Goal: Check status: Check status

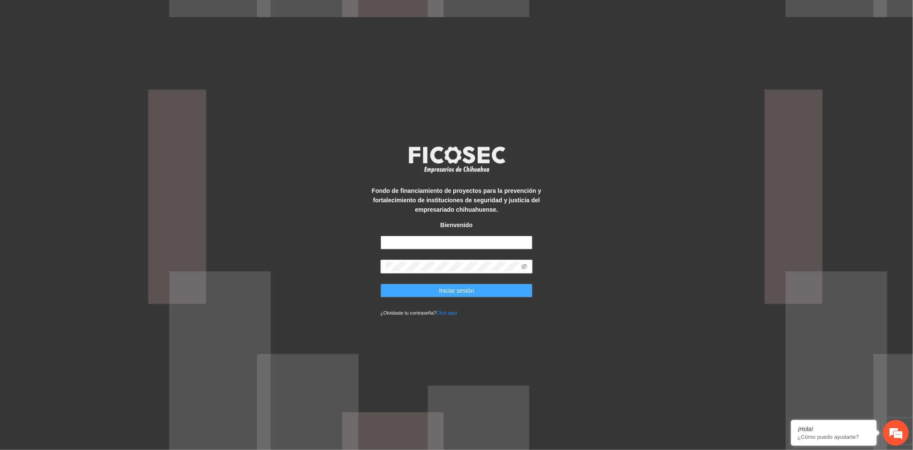
type input "**********"
click at [441, 289] on span "Iniciar sesión" at bounding box center [456, 290] width 35 height 9
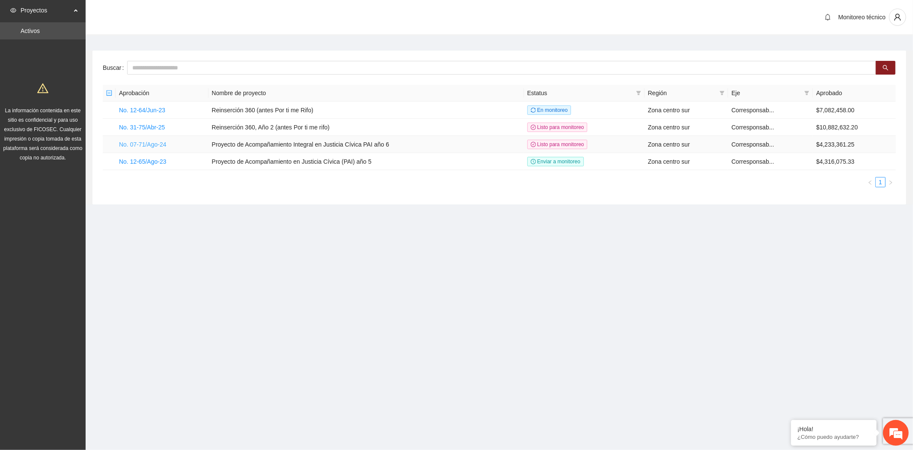
click at [152, 142] on link "No. 07-71/Ago-24" at bounding box center [143, 144] width 48 height 7
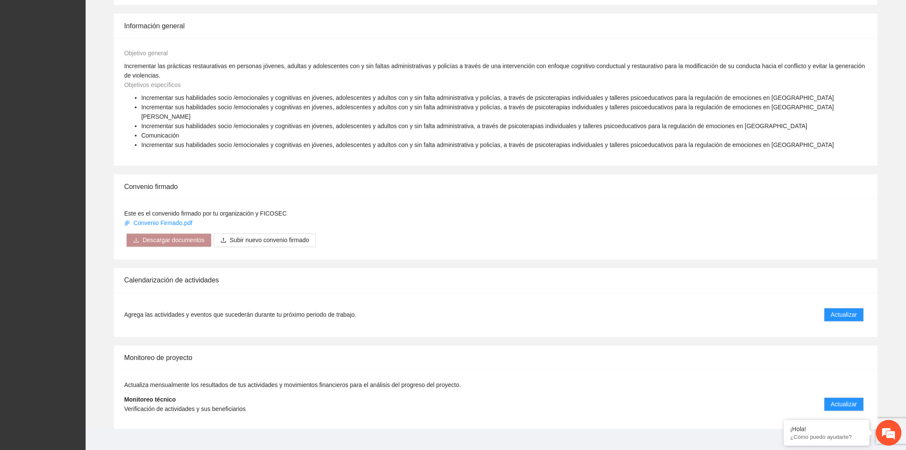
scroll to position [467, 0]
click at [841, 397] on span "Actualizar" at bounding box center [844, 401] width 26 height 9
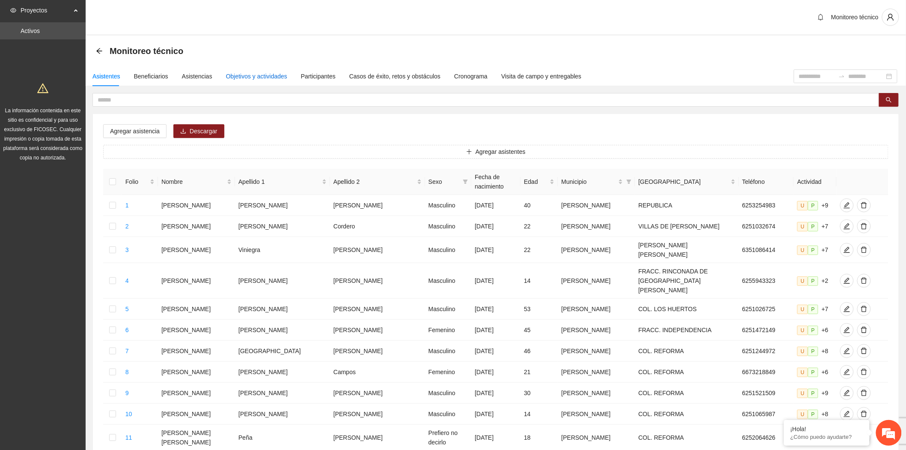
click at [249, 80] on div "Objetivos y actividades" at bounding box center [256, 76] width 61 height 9
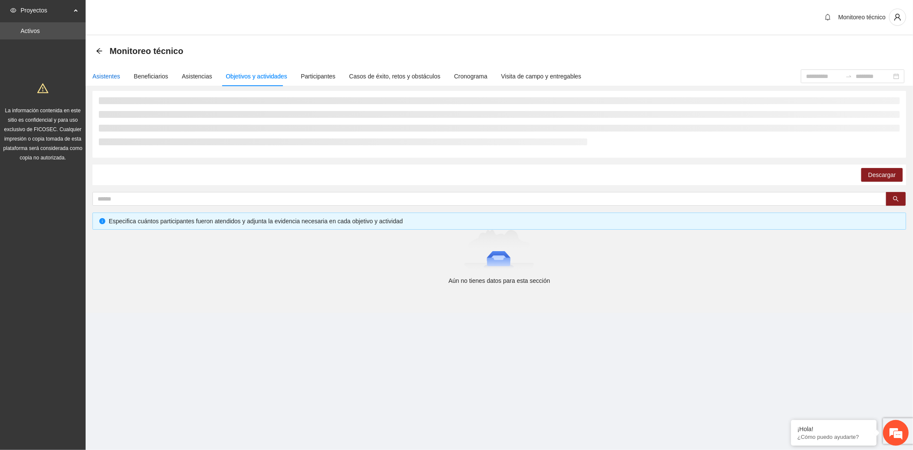
click at [110, 75] on div "Asistentes" at bounding box center [106, 76] width 28 height 9
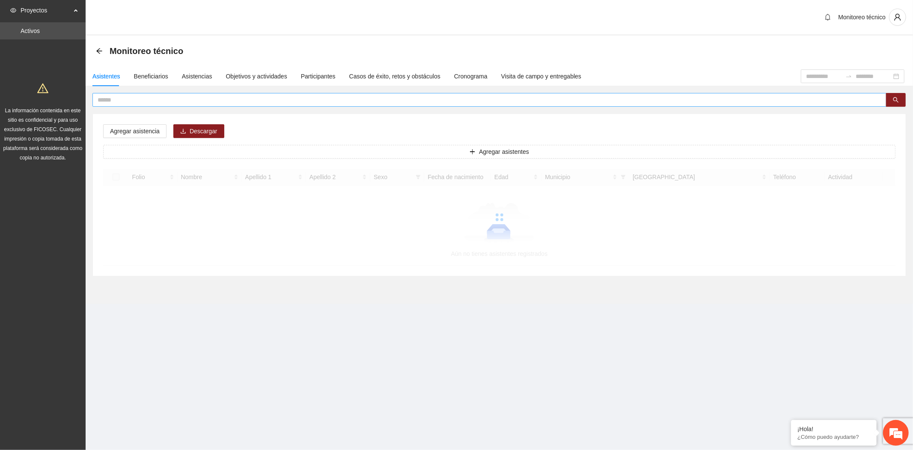
click at [132, 98] on input "text" at bounding box center [486, 99] width 777 height 9
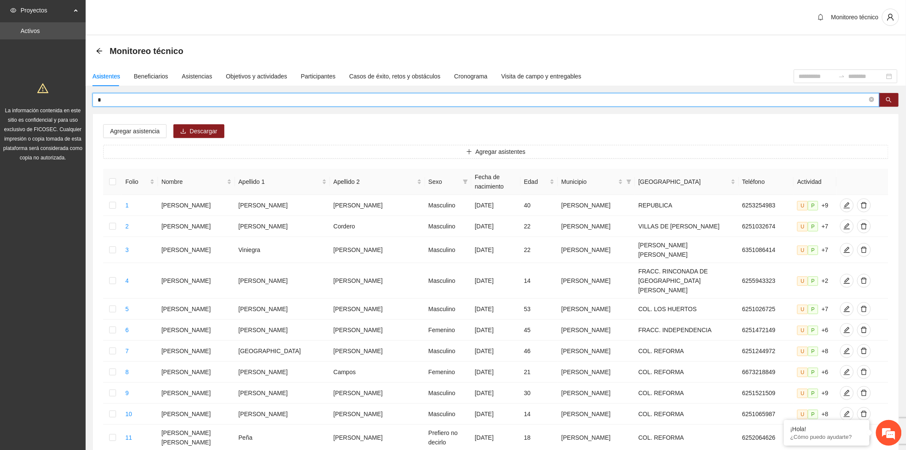
drag, startPoint x: 109, startPoint y: 101, endPoint x: 67, endPoint y: 100, distance: 42.0
click at [67, 100] on section "Proyectos Activos La información contenida en este sitio es confidencial y para…" at bounding box center [453, 368] width 906 height 736
type input "********"
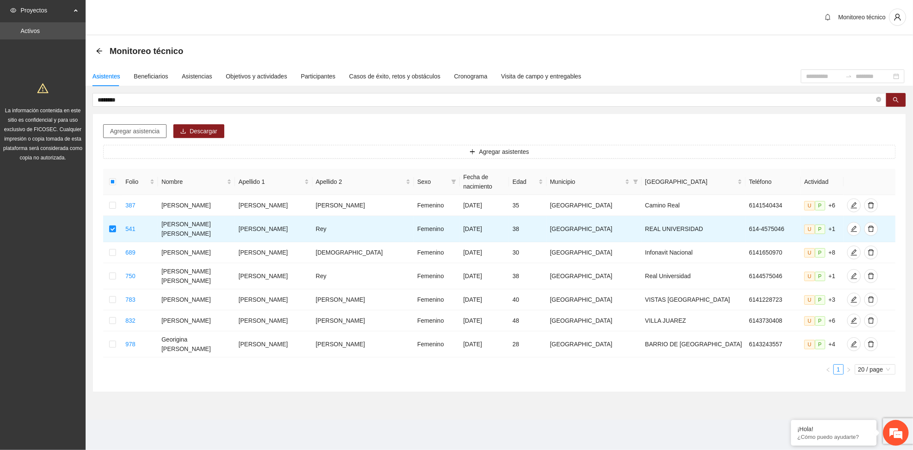
click at [139, 132] on span "Agregar asistencia" at bounding box center [135, 130] width 50 height 9
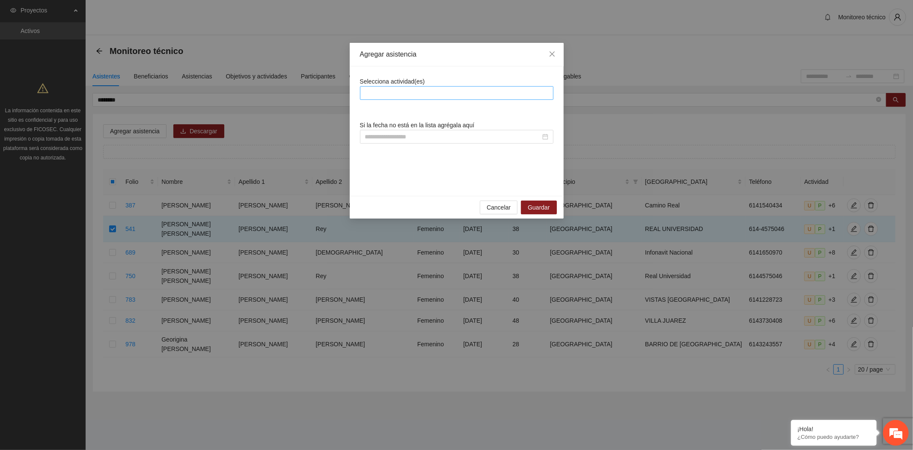
click at [392, 91] on div at bounding box center [456, 93] width 189 height 10
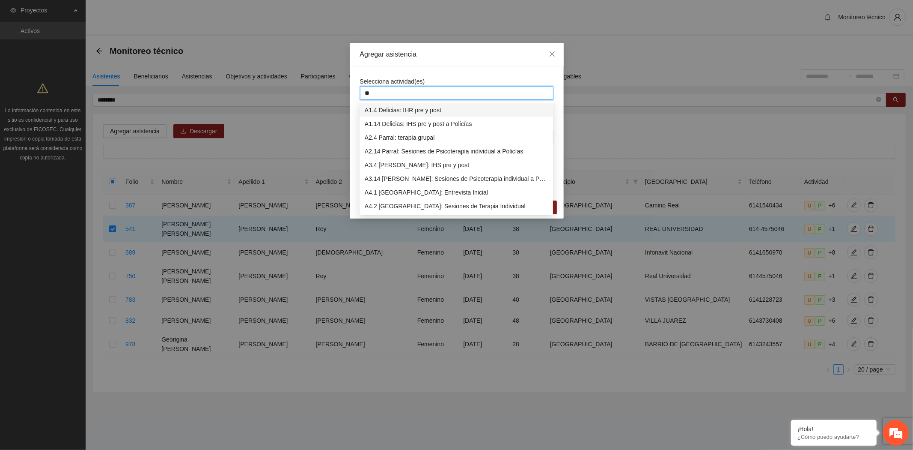
type input "***"
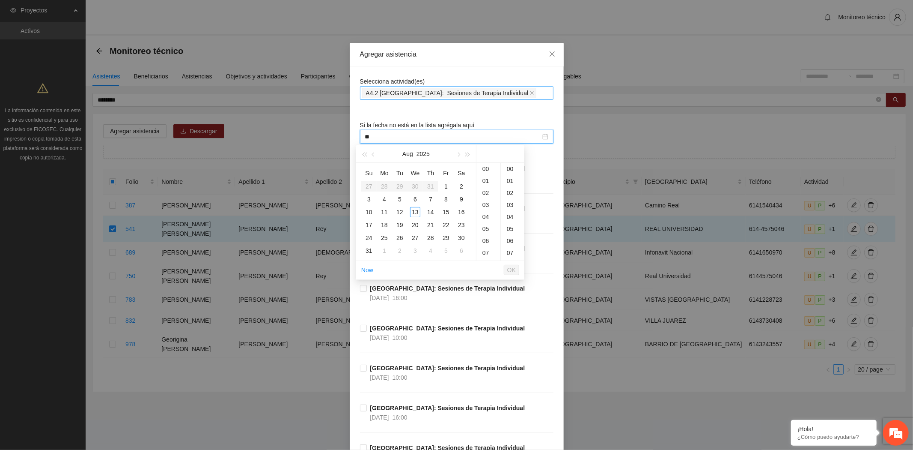
type input "*"
drag, startPoint x: 431, startPoint y: 134, endPoint x: 303, endPoint y: 136, distance: 128.0
click at [304, 136] on div "**********" at bounding box center [456, 225] width 913 height 450
click at [495, 132] on input "**********" at bounding box center [453, 136] width 176 height 9
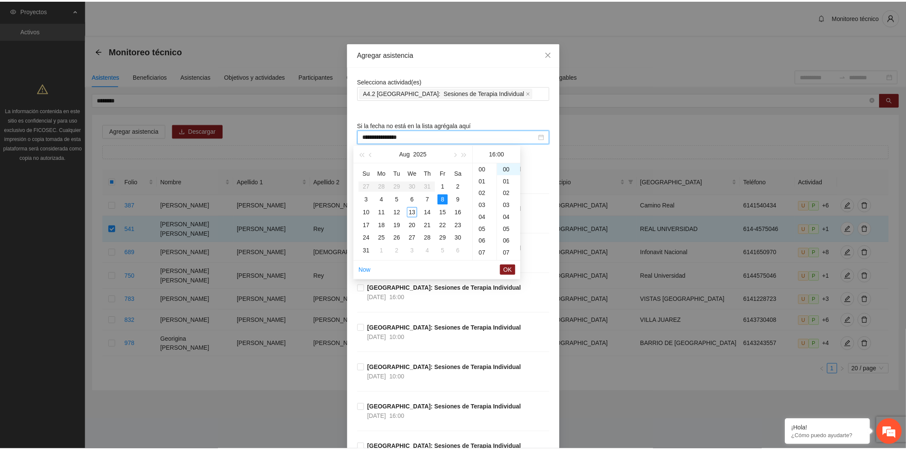
scroll to position [191, 0]
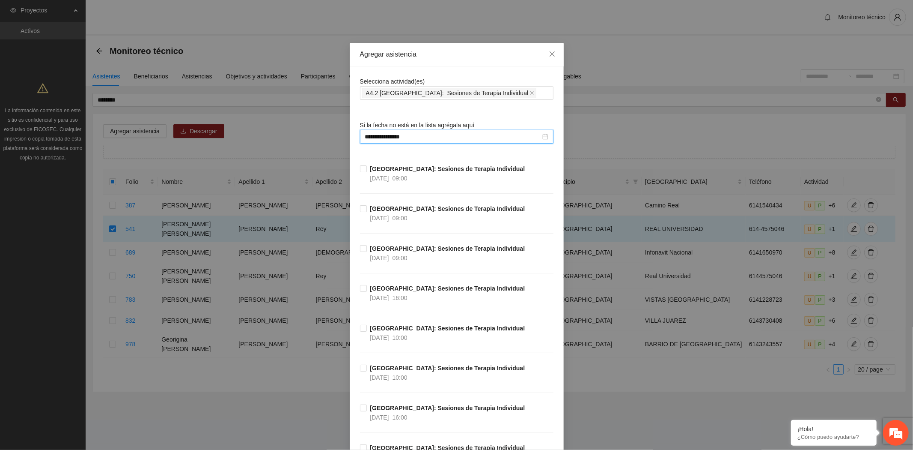
type input "**********"
drag, startPoint x: 545, startPoint y: 58, endPoint x: 307, endPoint y: 59, distance: 237.2
click at [545, 58] on span "Close" at bounding box center [552, 54] width 23 height 23
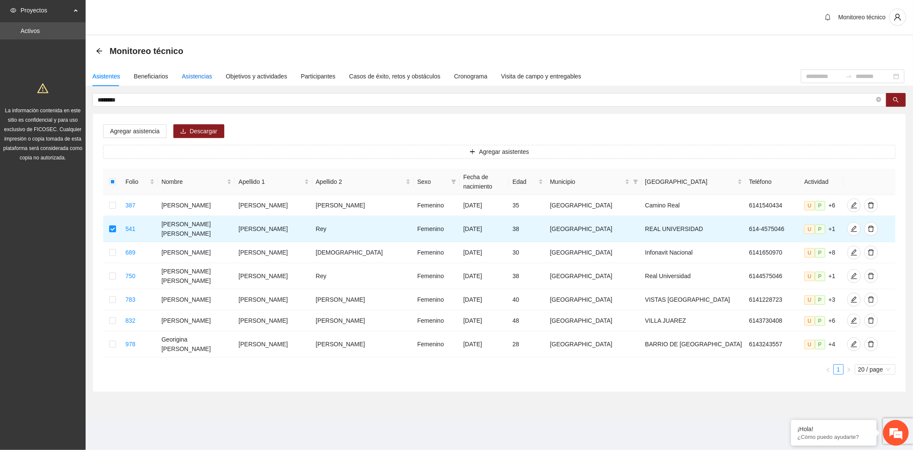
click at [189, 78] on div "Asistencias" at bounding box center [197, 76] width 30 height 9
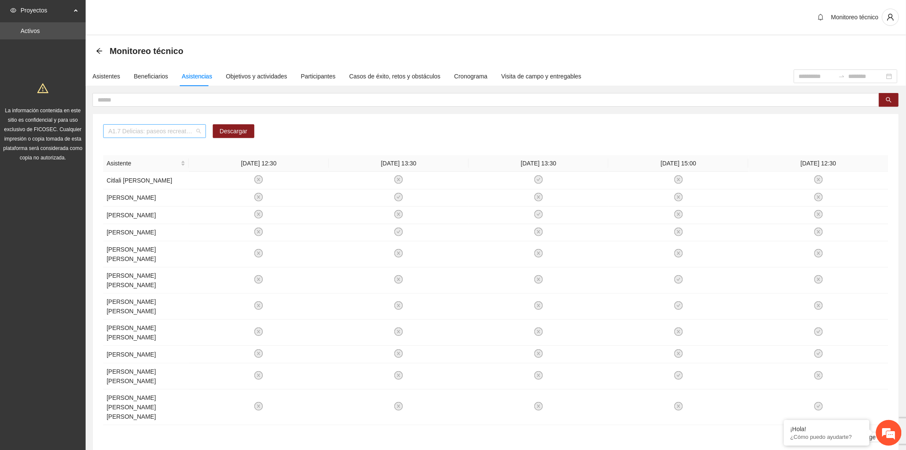
click at [148, 127] on span "A1.7 Delicias: paseos recreativos" at bounding box center [154, 131] width 92 height 13
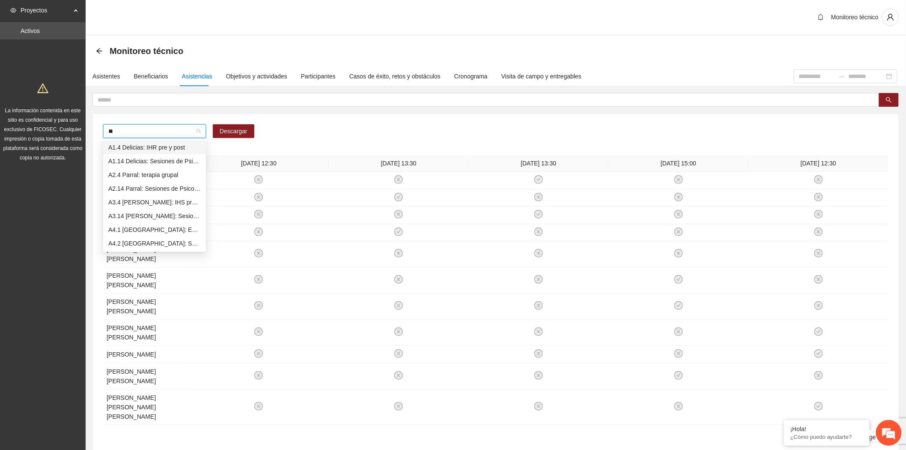
type input "***"
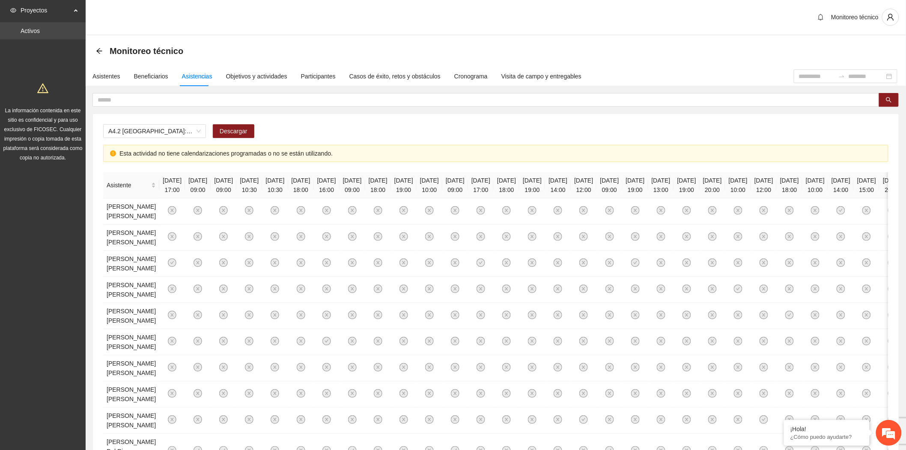
click at [29, 32] on link "Activos" at bounding box center [30, 30] width 19 height 7
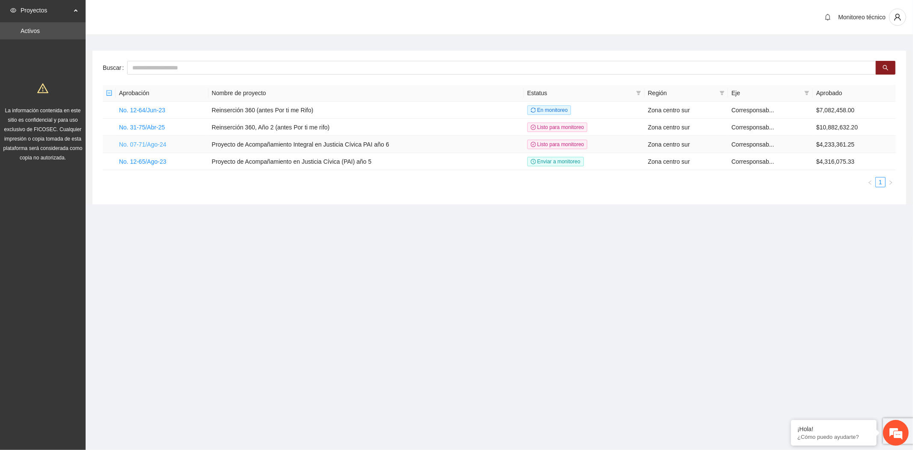
click at [156, 146] on link "No. 07-71/Ago-24" at bounding box center [143, 144] width 48 height 7
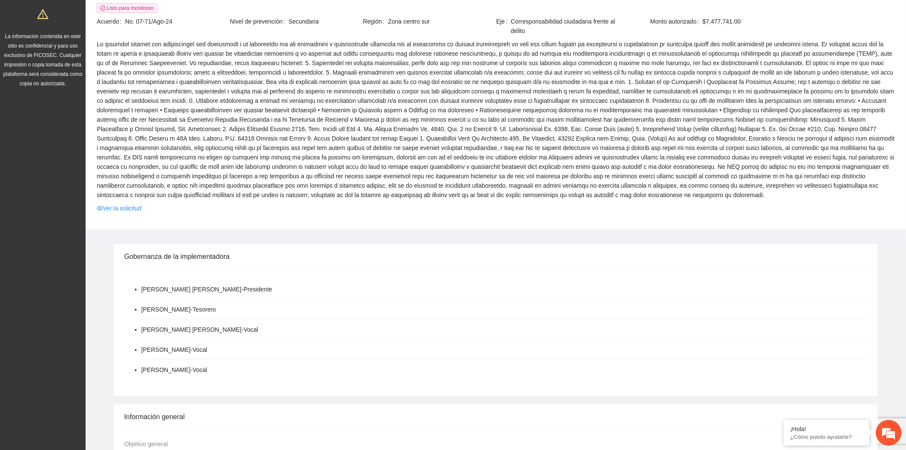
scroll to position [285, 0]
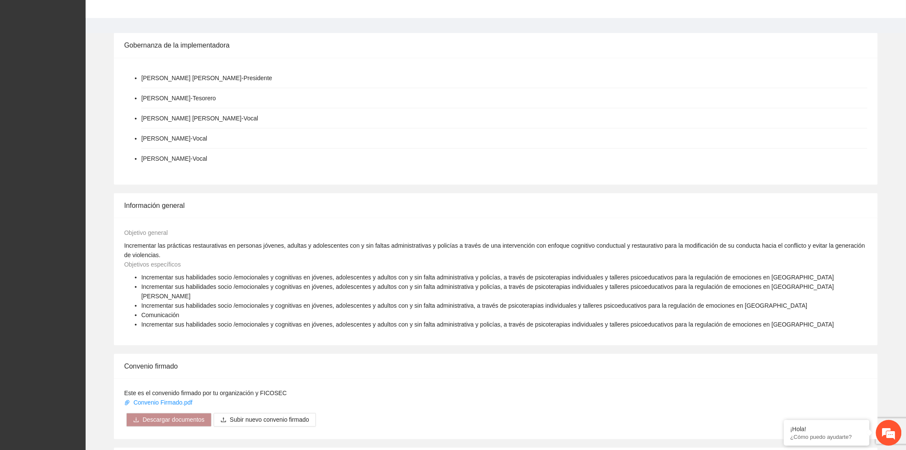
click at [261, 198] on div "Información general" at bounding box center [495, 205] width 743 height 24
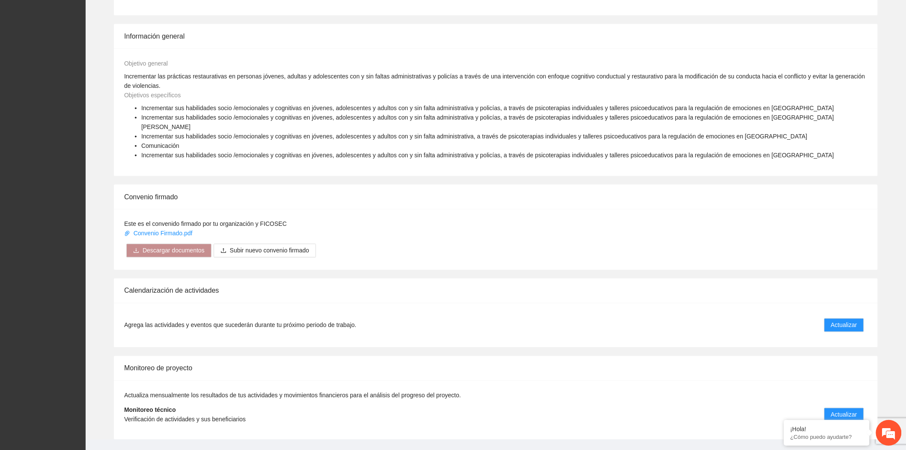
scroll to position [467, 0]
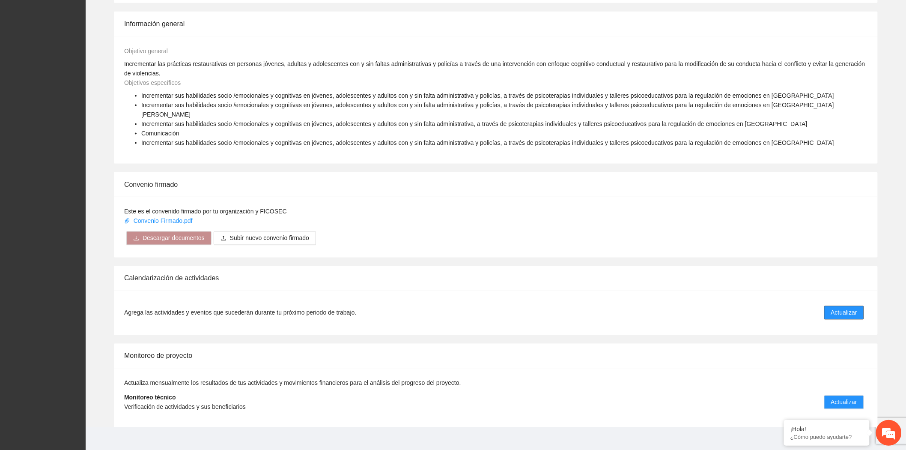
click at [840, 308] on span "Actualizar" at bounding box center [844, 312] width 26 height 9
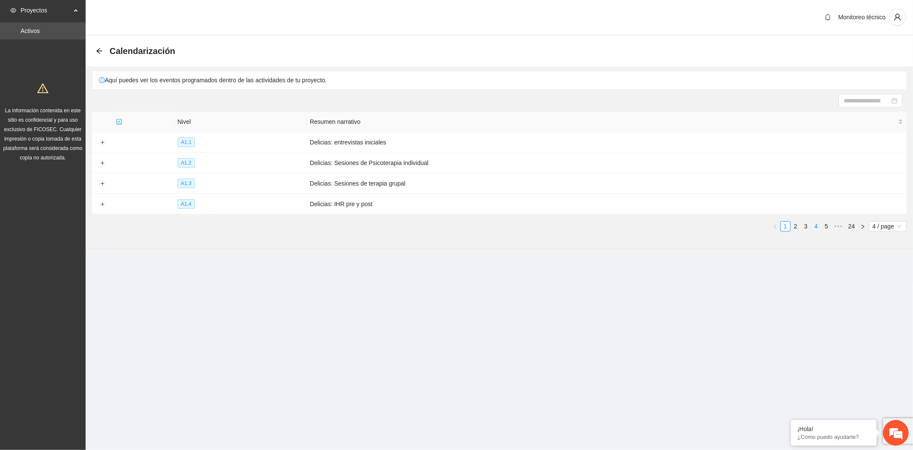
click at [815, 227] on link "4" at bounding box center [816, 225] width 9 height 9
click at [829, 228] on link "6" at bounding box center [826, 225] width 9 height 9
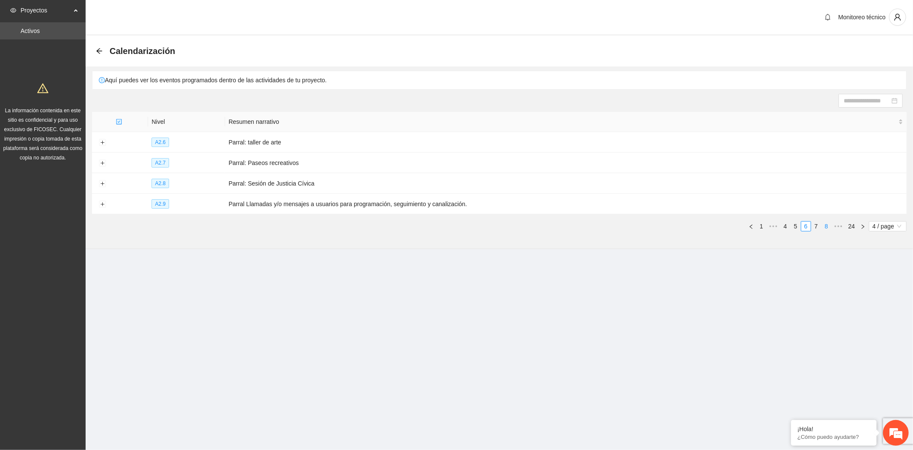
click at [831, 228] on link "8" at bounding box center [826, 225] width 9 height 9
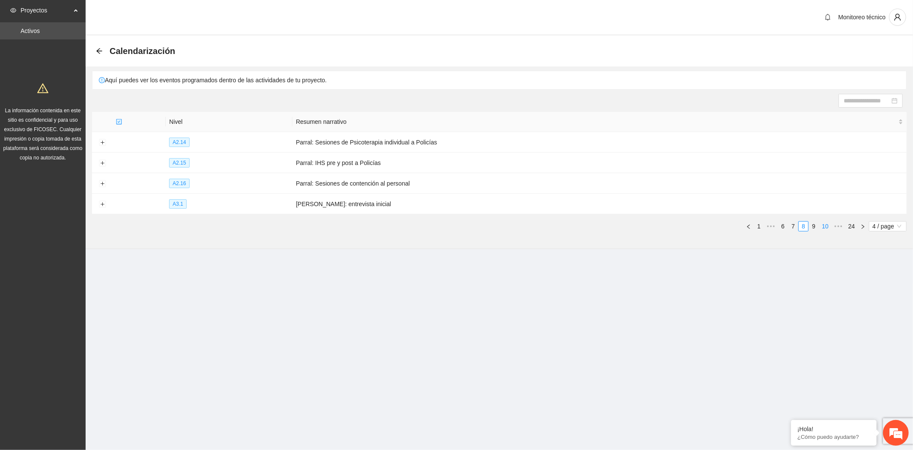
click at [831, 228] on link "10" at bounding box center [826, 225] width 12 height 9
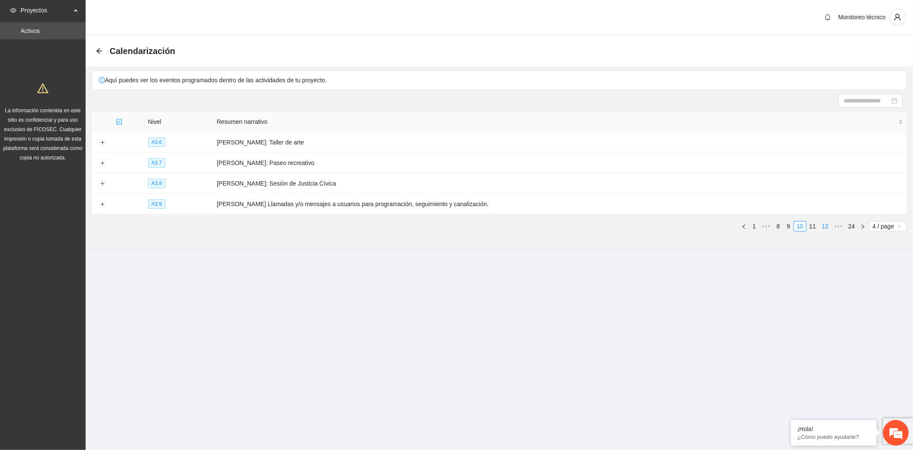
click at [831, 228] on link "12" at bounding box center [826, 225] width 12 height 9
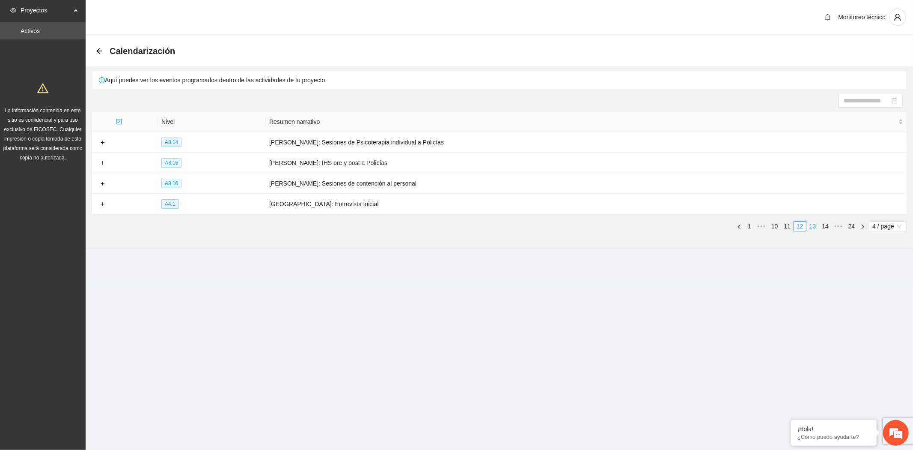
click at [816, 229] on link "13" at bounding box center [813, 225] width 12 height 9
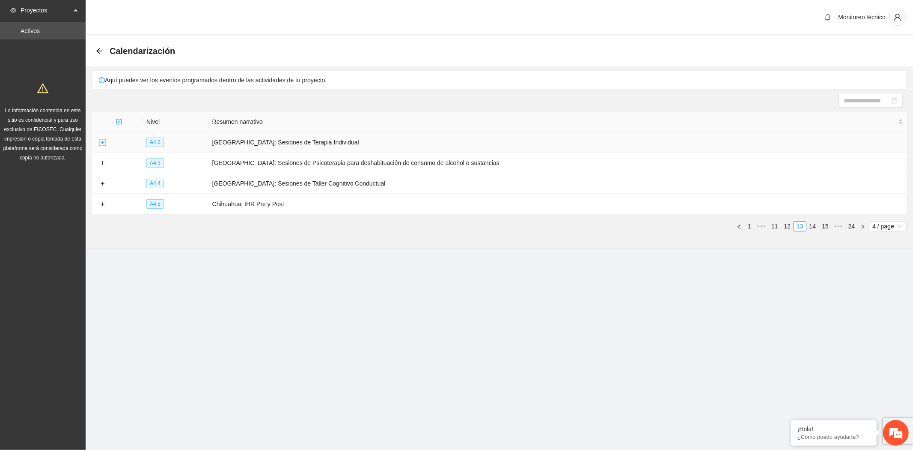
click at [101, 142] on button "Expand row" at bounding box center [102, 142] width 7 height 7
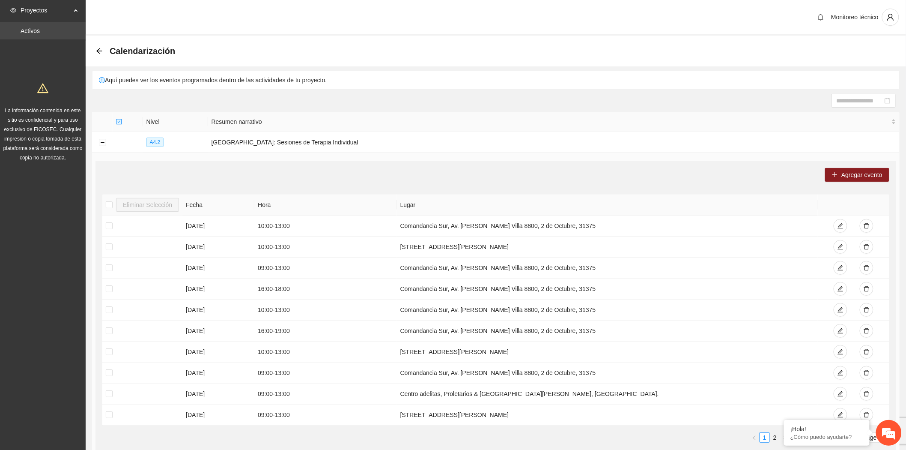
click at [39, 32] on link "Activos" at bounding box center [30, 30] width 19 height 7
